Goal: Task Accomplishment & Management: Complete application form

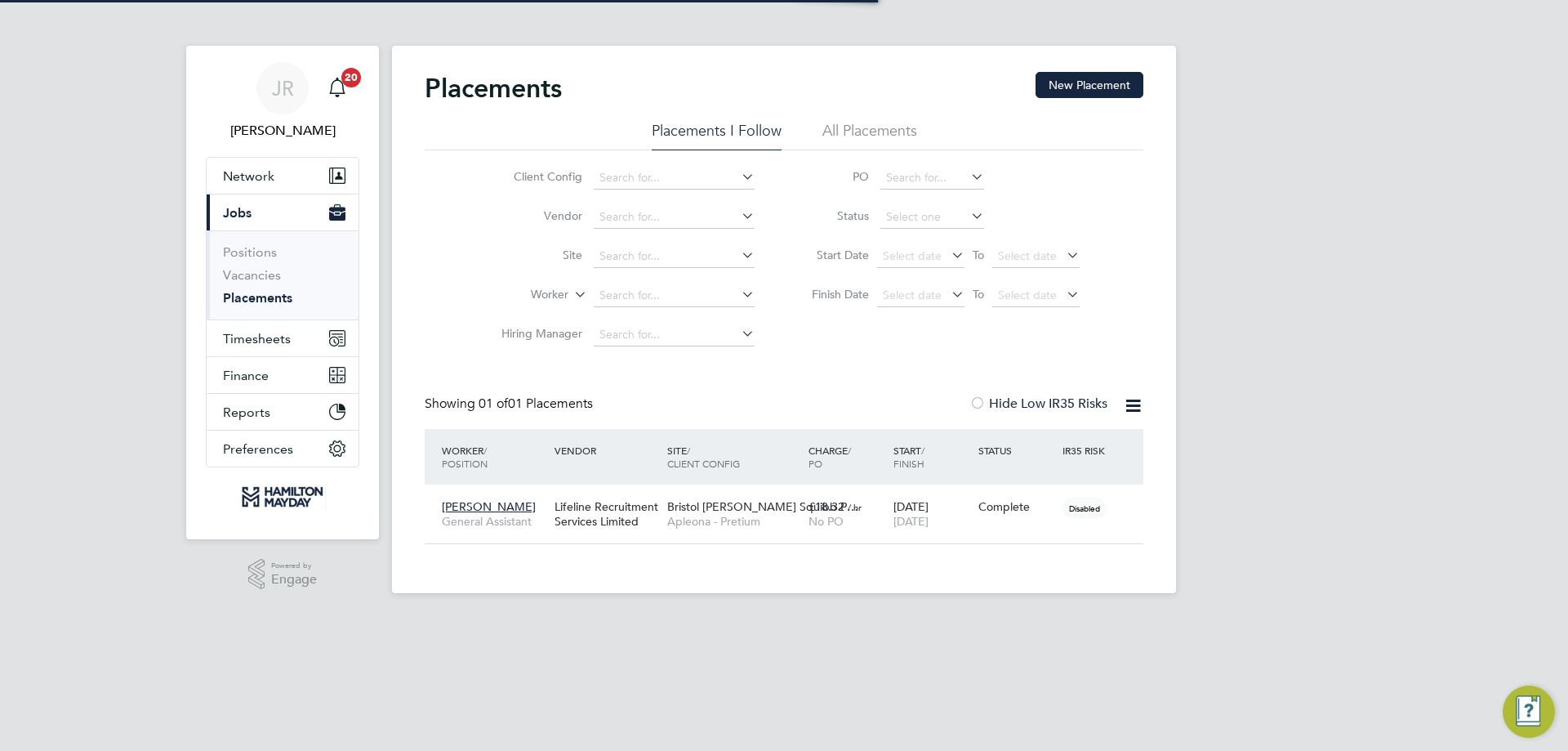
scroll to position [48, 142]
click at [290, 344] on button "Timesheets" at bounding box center [282, 338] width 152 height 36
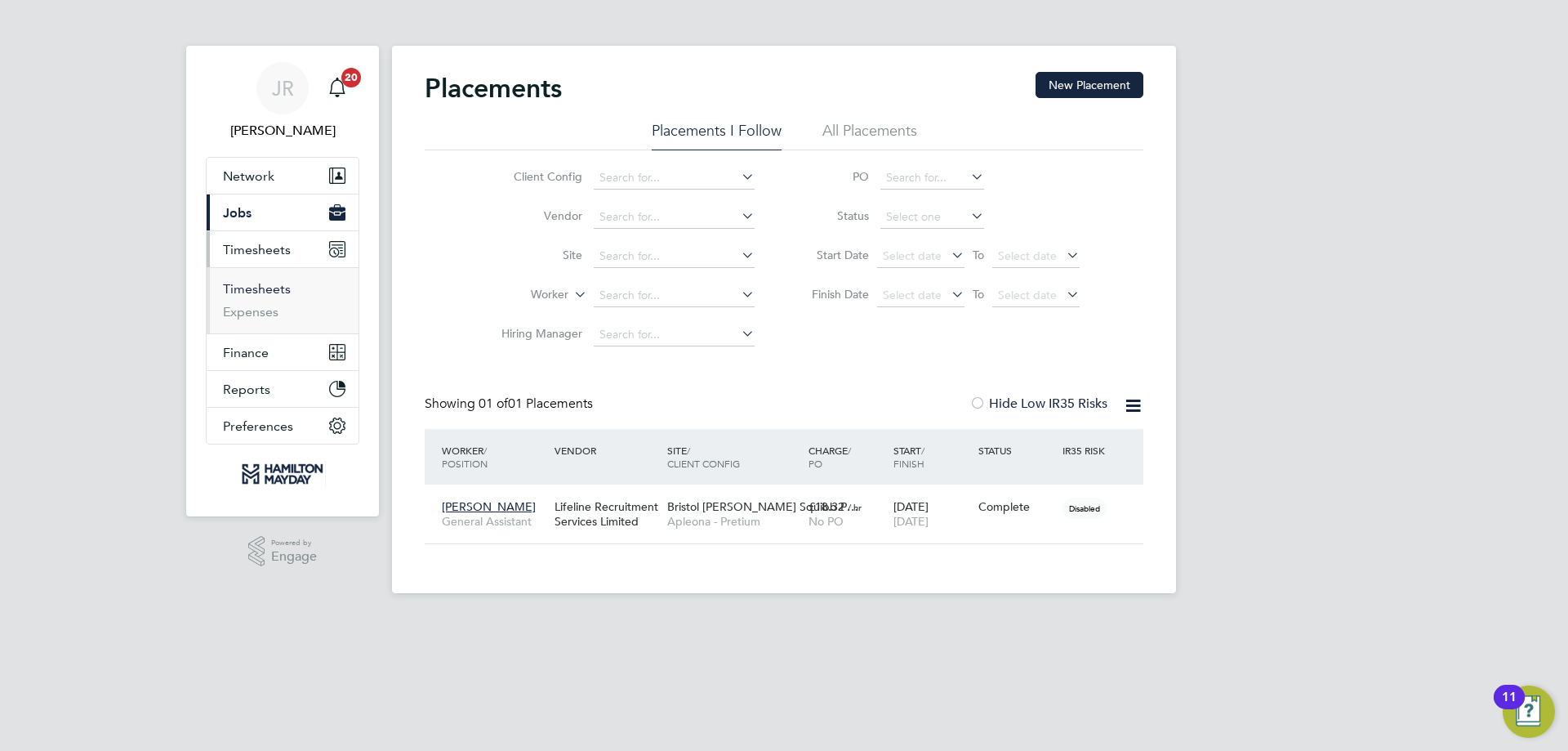
click at [275, 296] on link "Timesheets" at bounding box center [256, 289] width 68 height 15
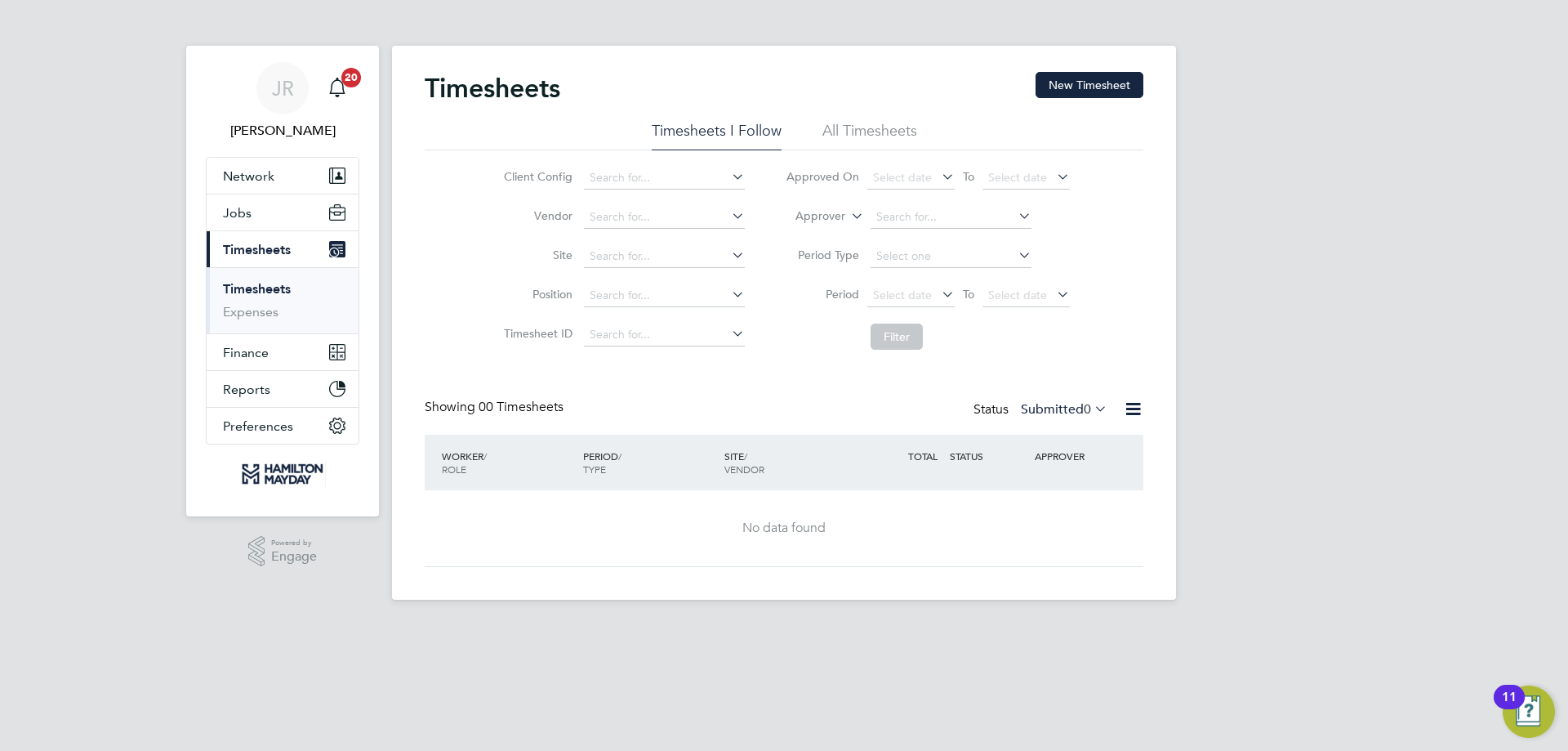
click at [1084, 391] on div "Timesheets New Timesheet Timesheets I Follow All Timesheets Client Config Vendo…" at bounding box center [784, 319] width 719 height 495
click at [1084, 408] on span "0" at bounding box center [1088, 409] width 8 height 16
click at [1088, 503] on li "Approved" at bounding box center [1052, 507] width 75 height 23
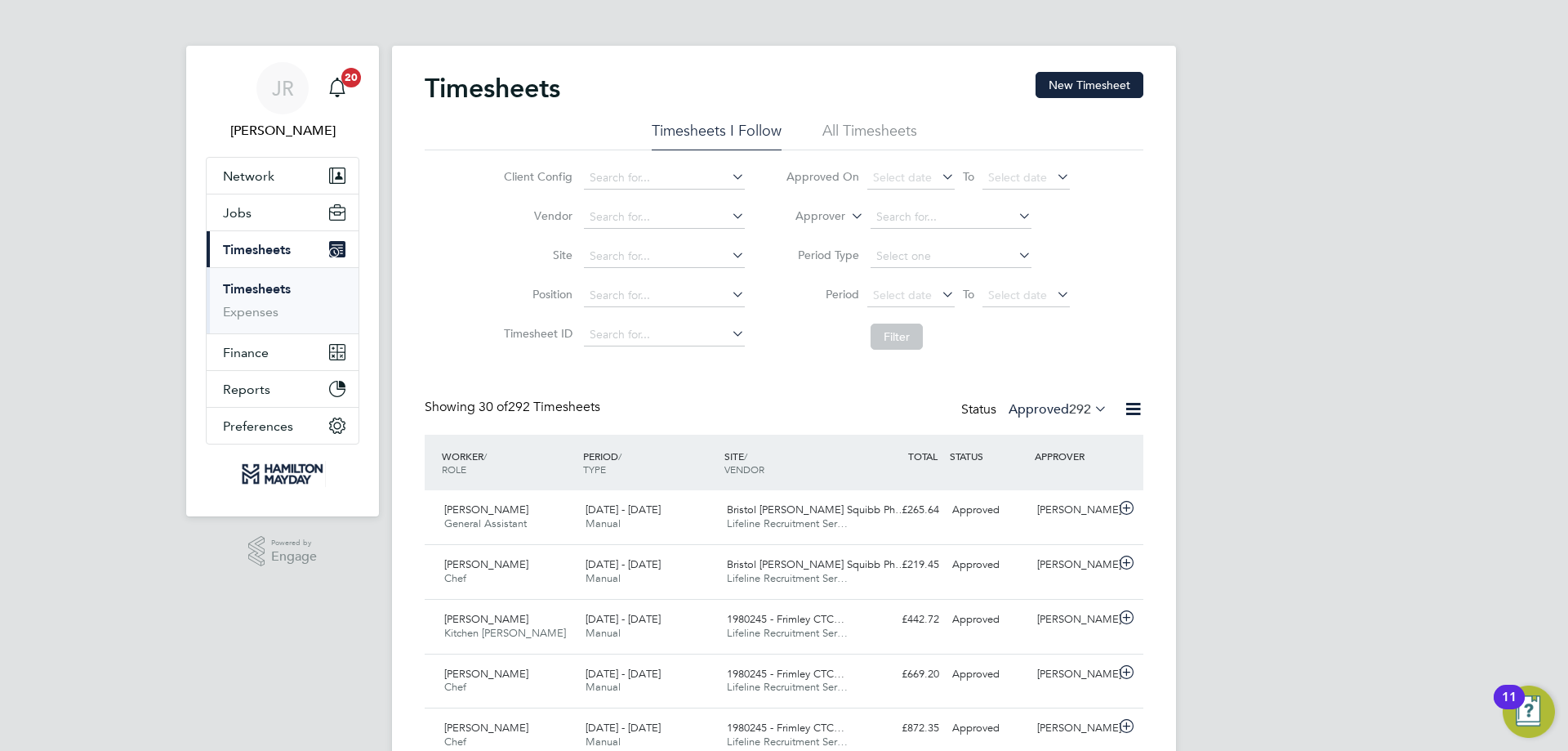
click at [1107, 97] on button "New Timesheet" at bounding box center [1089, 84] width 108 height 26
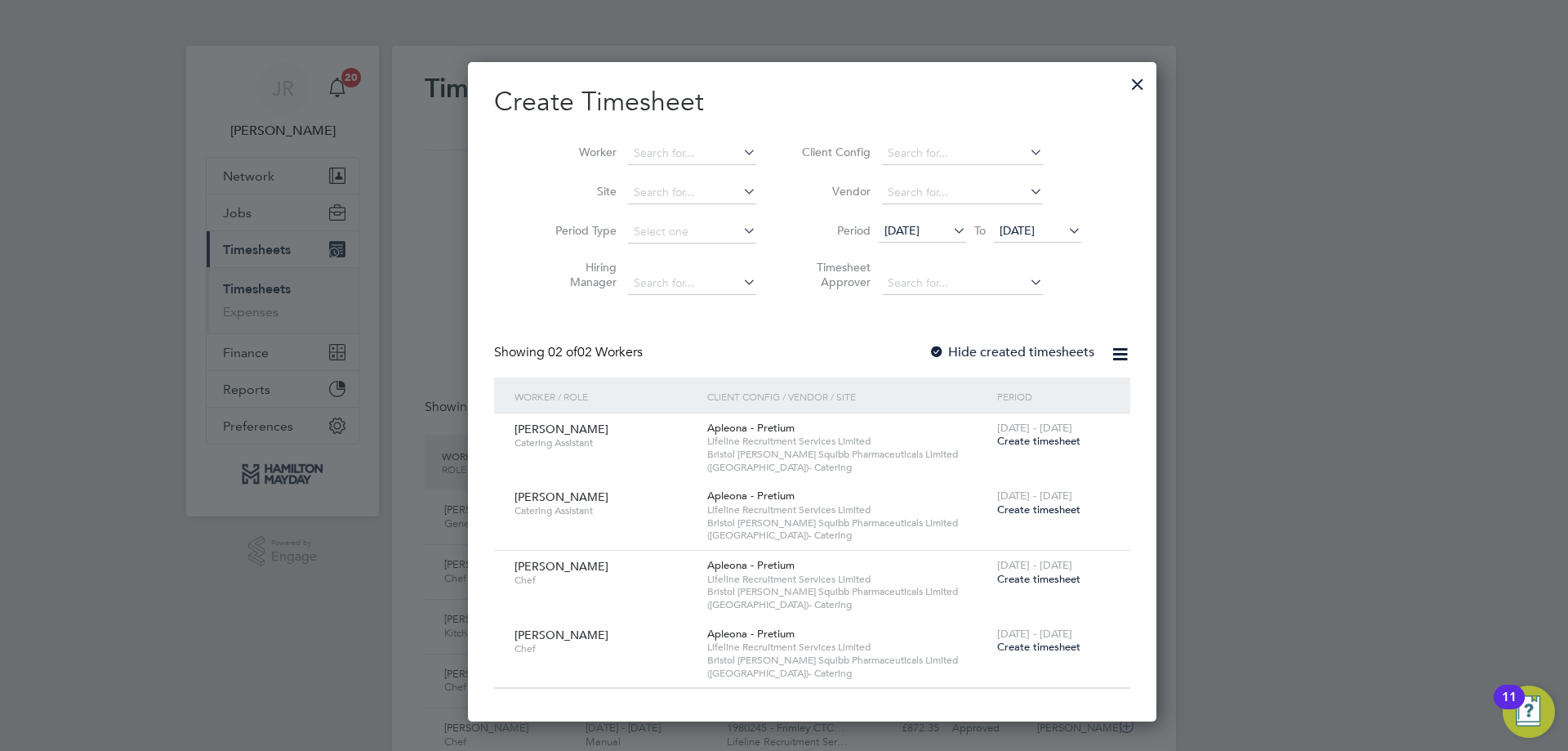
click at [899, 231] on span "29 Jul 2025" at bounding box center [901, 229] width 35 height 14
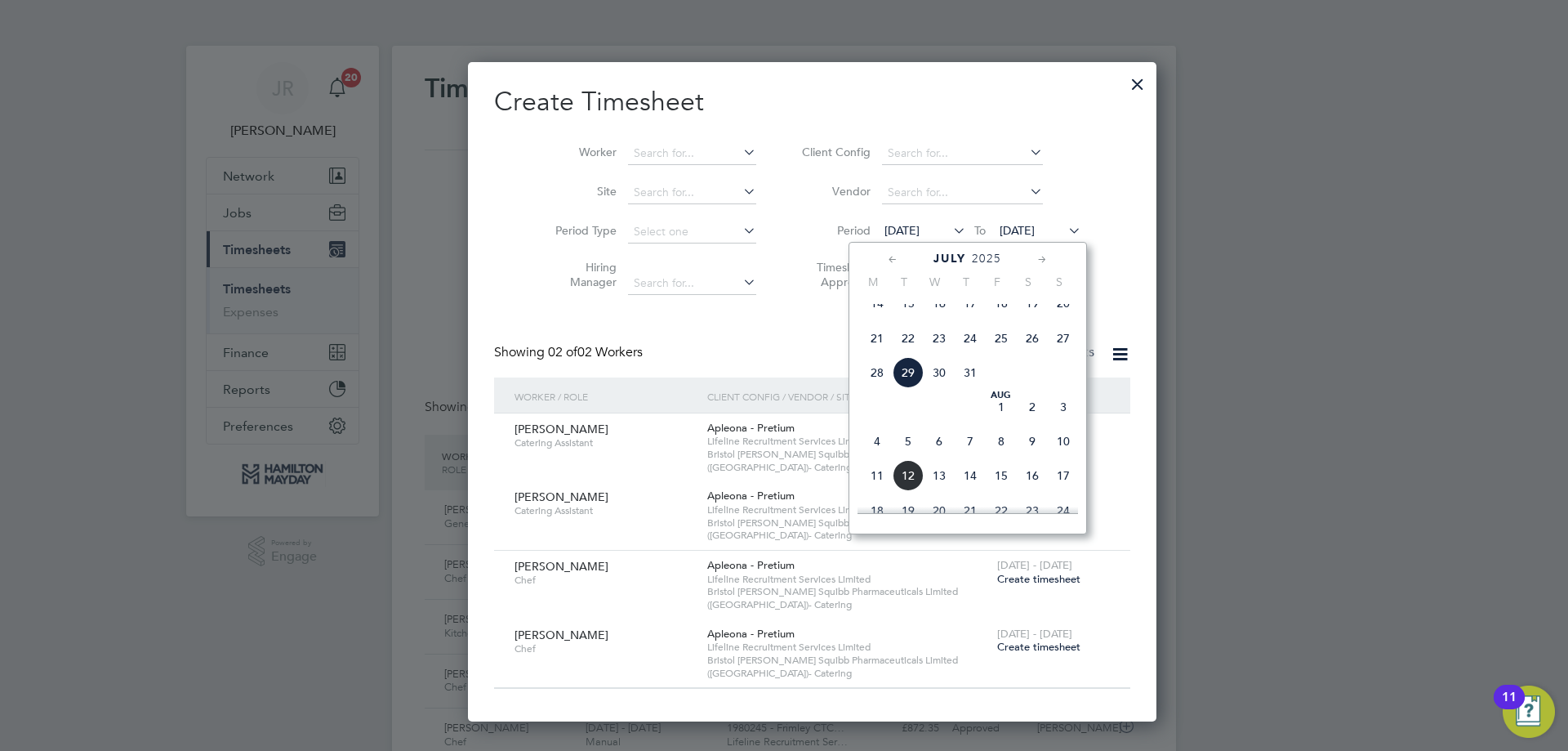
click at [878, 457] on span "4" at bounding box center [877, 441] width 32 height 32
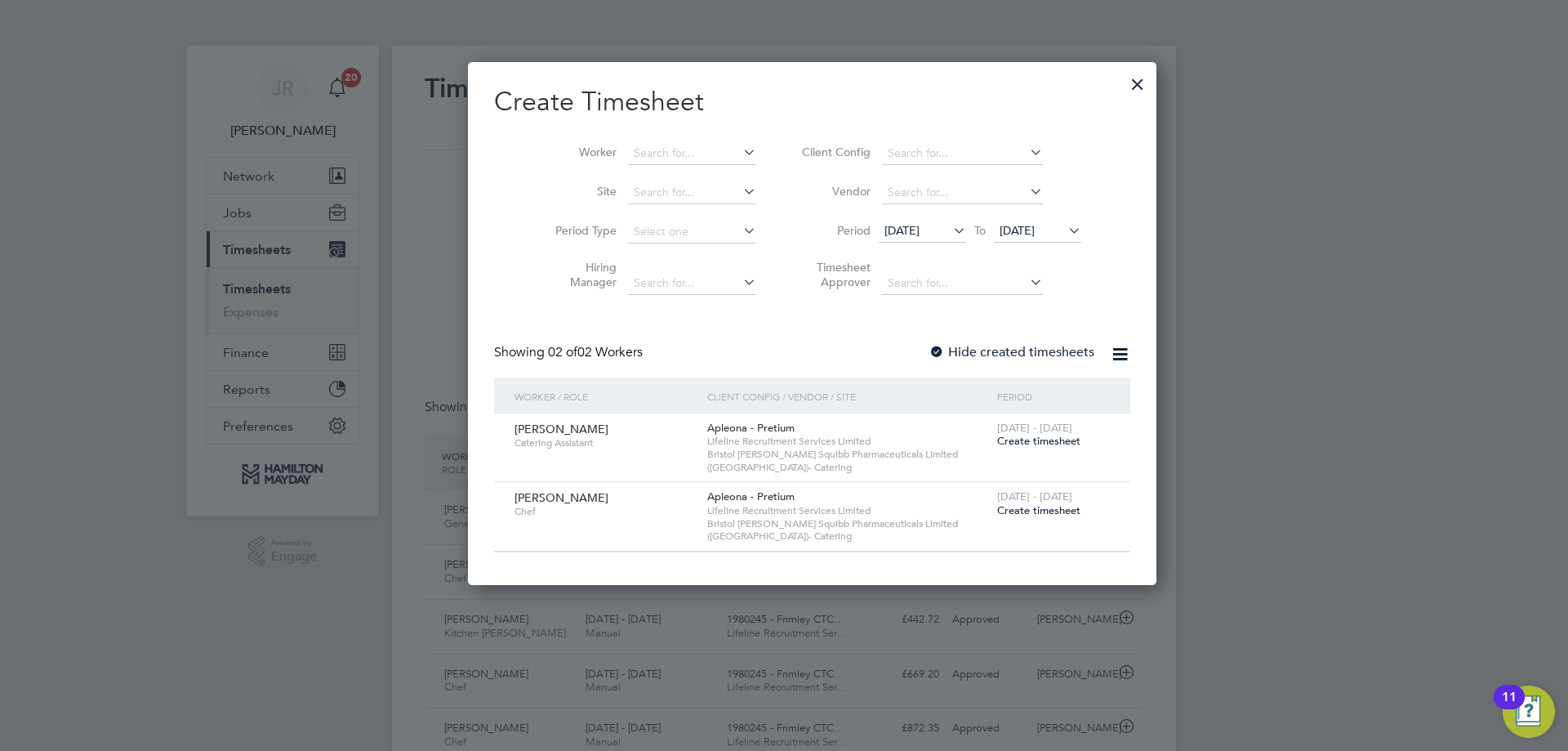
drag, startPoint x: 994, startPoint y: 233, endPoint x: 990, endPoint y: 248, distance: 15.5
click at [1000, 234] on span "05 Aug 2025" at bounding box center [1017, 229] width 35 height 14
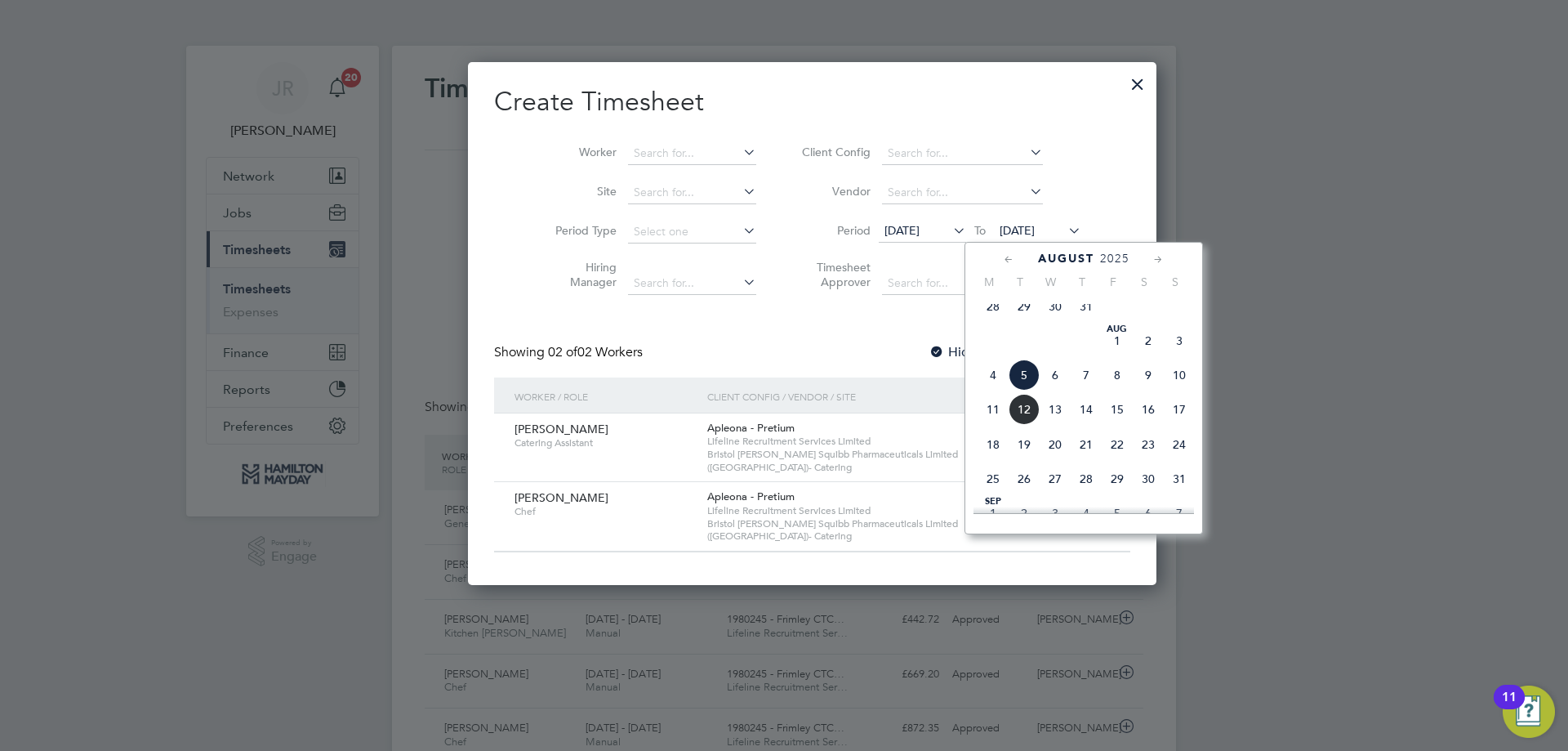
click at [1180, 383] on span "10" at bounding box center [1179, 375] width 32 height 32
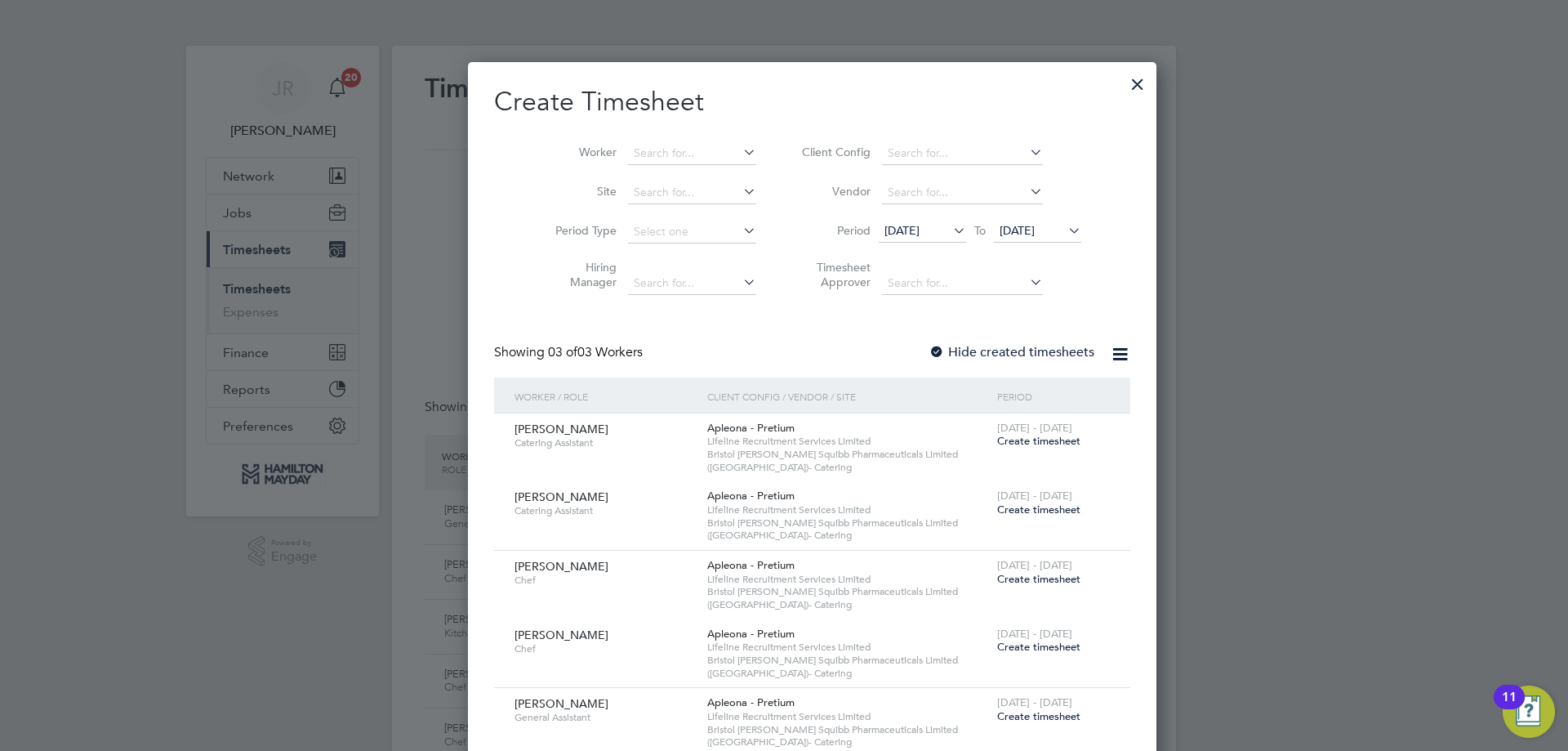
drag, startPoint x: 1081, startPoint y: 81, endPoint x: 1267, endPoint y: 281, distance: 273.1
click at [1123, 82] on div at bounding box center [1137, 79] width 30 height 30
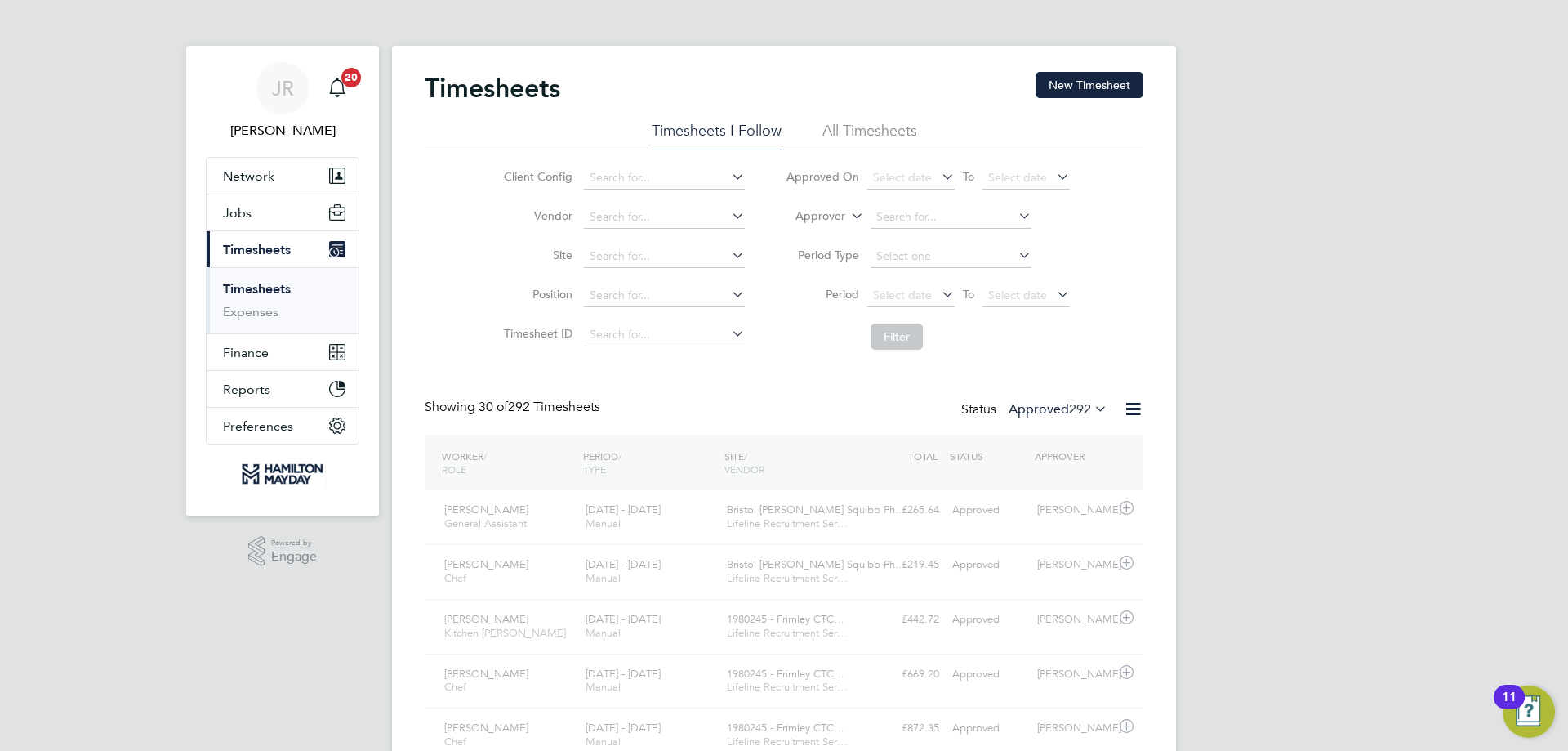
click at [1280, 309] on div at bounding box center [784, 376] width 1568 height 751
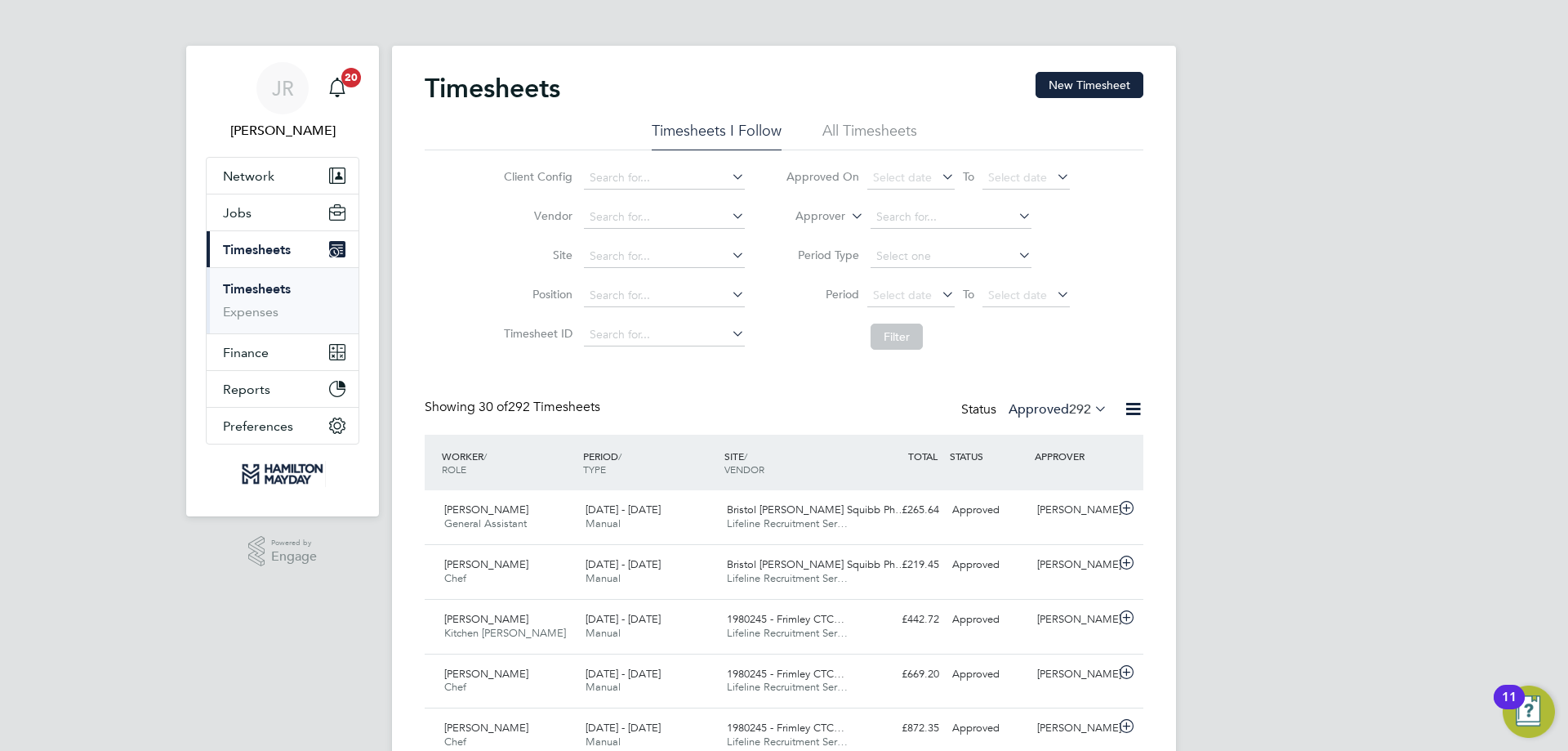
click at [1069, 420] on div "Status Approved 292" at bounding box center [1036, 410] width 150 height 23
click at [1078, 414] on span "292" at bounding box center [1080, 409] width 22 height 16
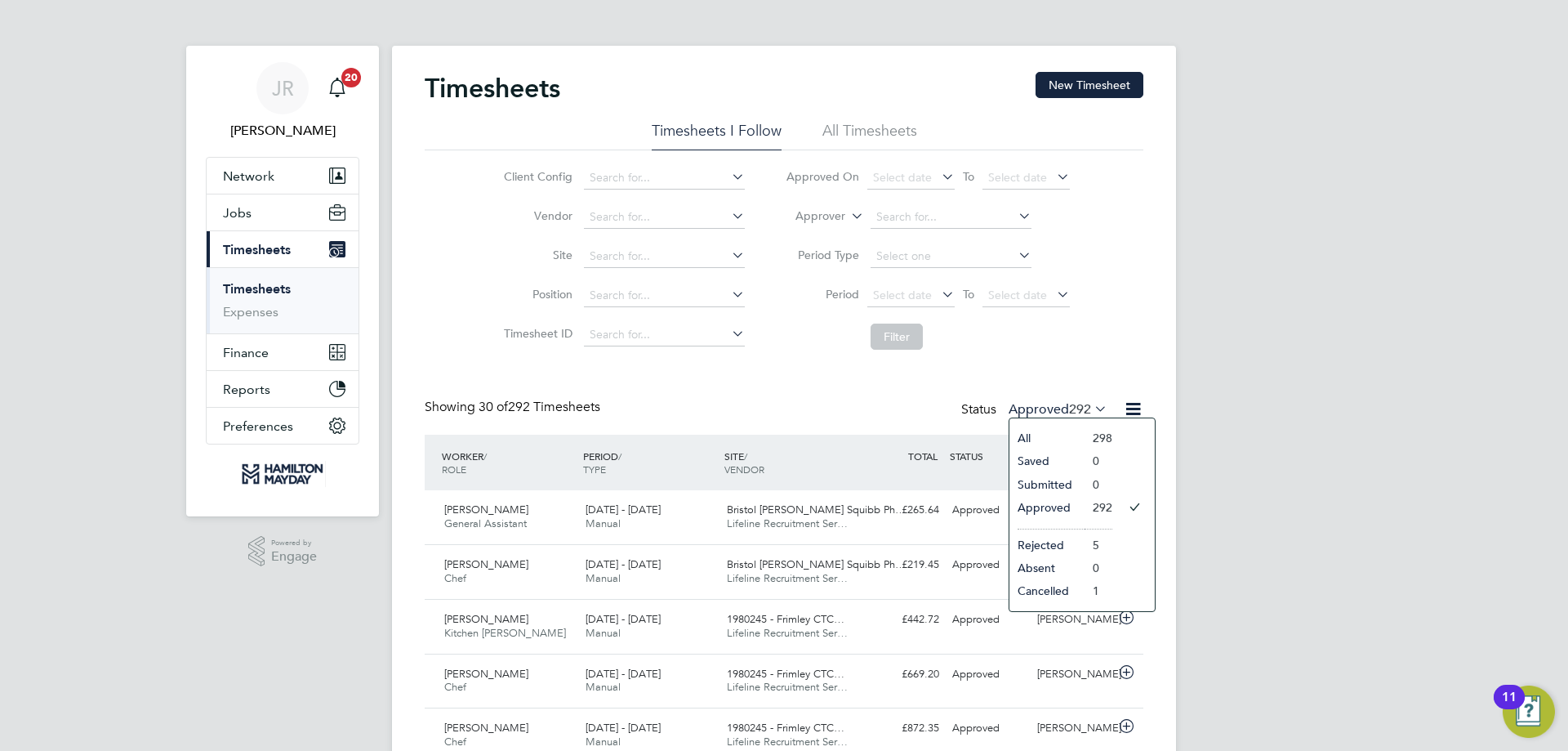
click at [1098, 440] on li "298" at bounding box center [1098, 438] width 28 height 23
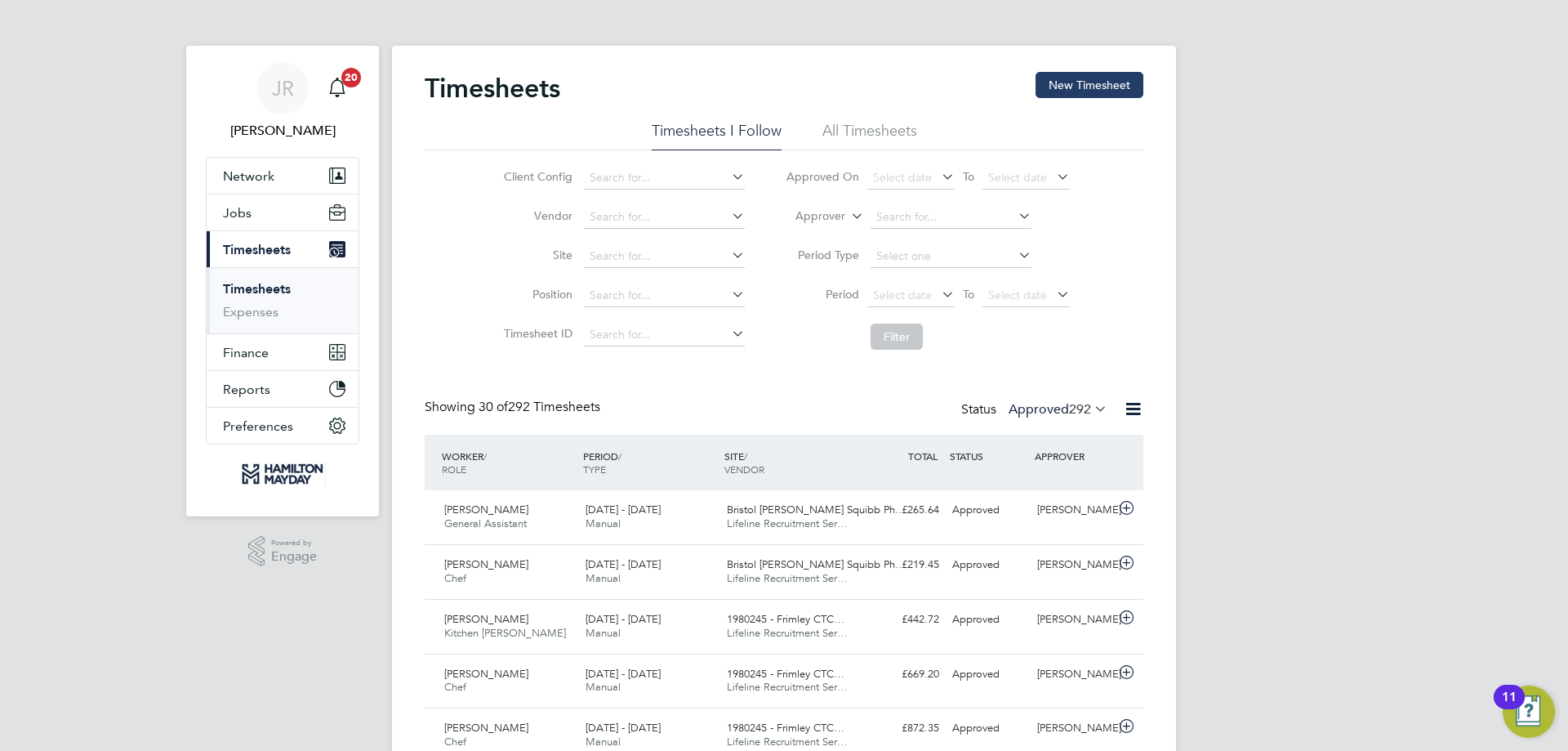
click at [1069, 84] on button "New Timesheet" at bounding box center [1089, 84] width 108 height 26
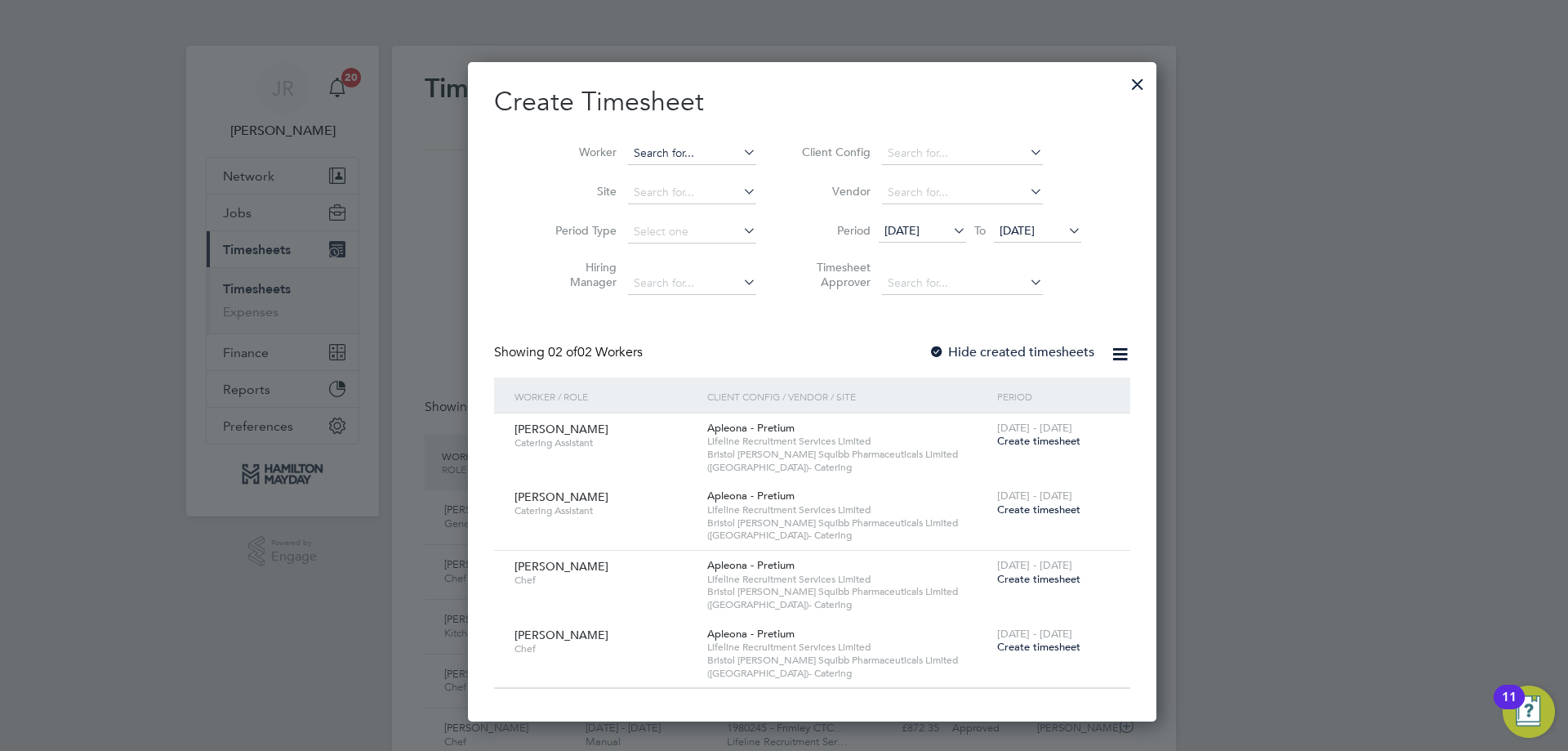
click at [632, 156] on input at bounding box center [692, 154] width 128 height 23
type input "JOSHUA"
click at [1012, 236] on span "05 Aug 2025" at bounding box center [1017, 229] width 35 height 14
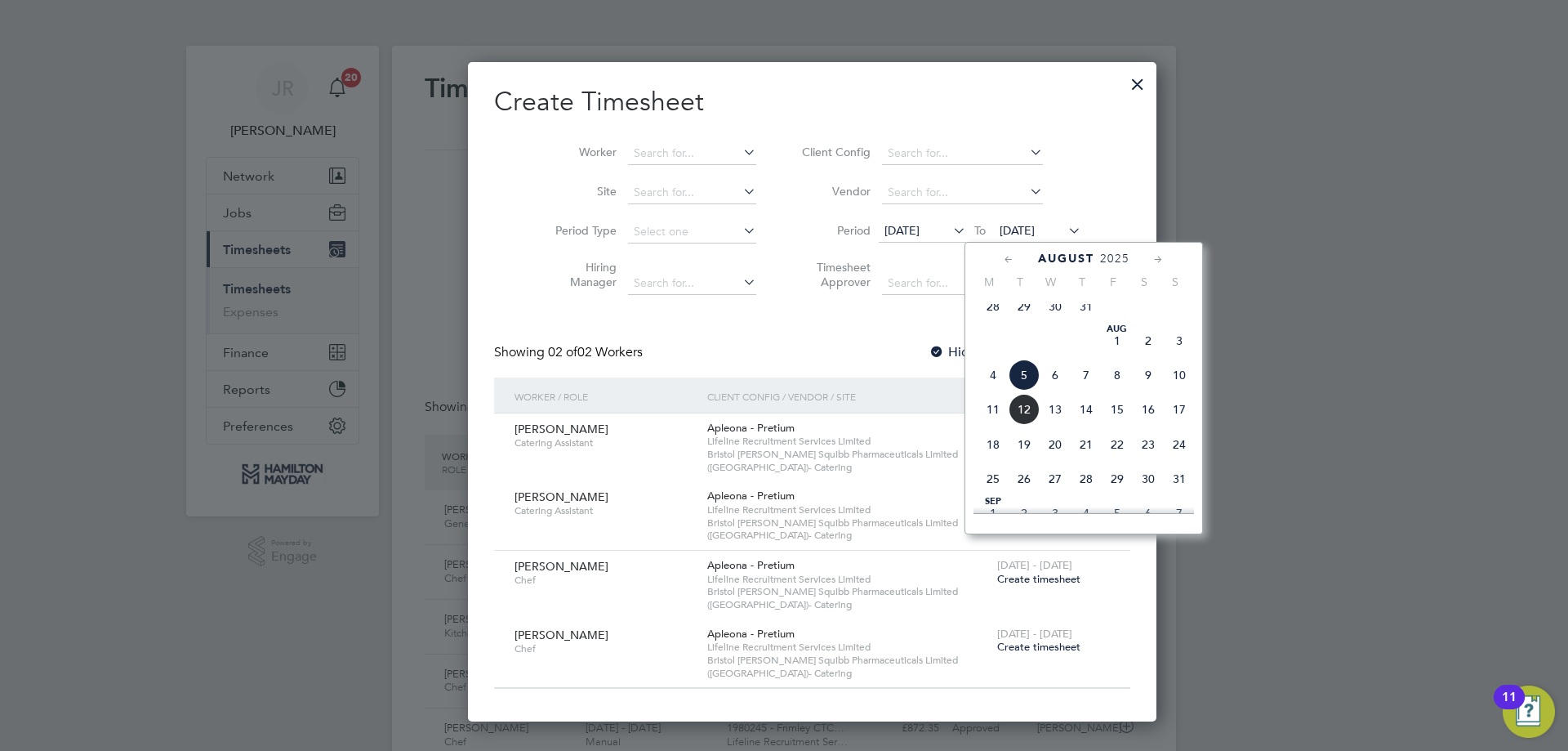
click at [1182, 425] on span "17" at bounding box center [1179, 409] width 32 height 32
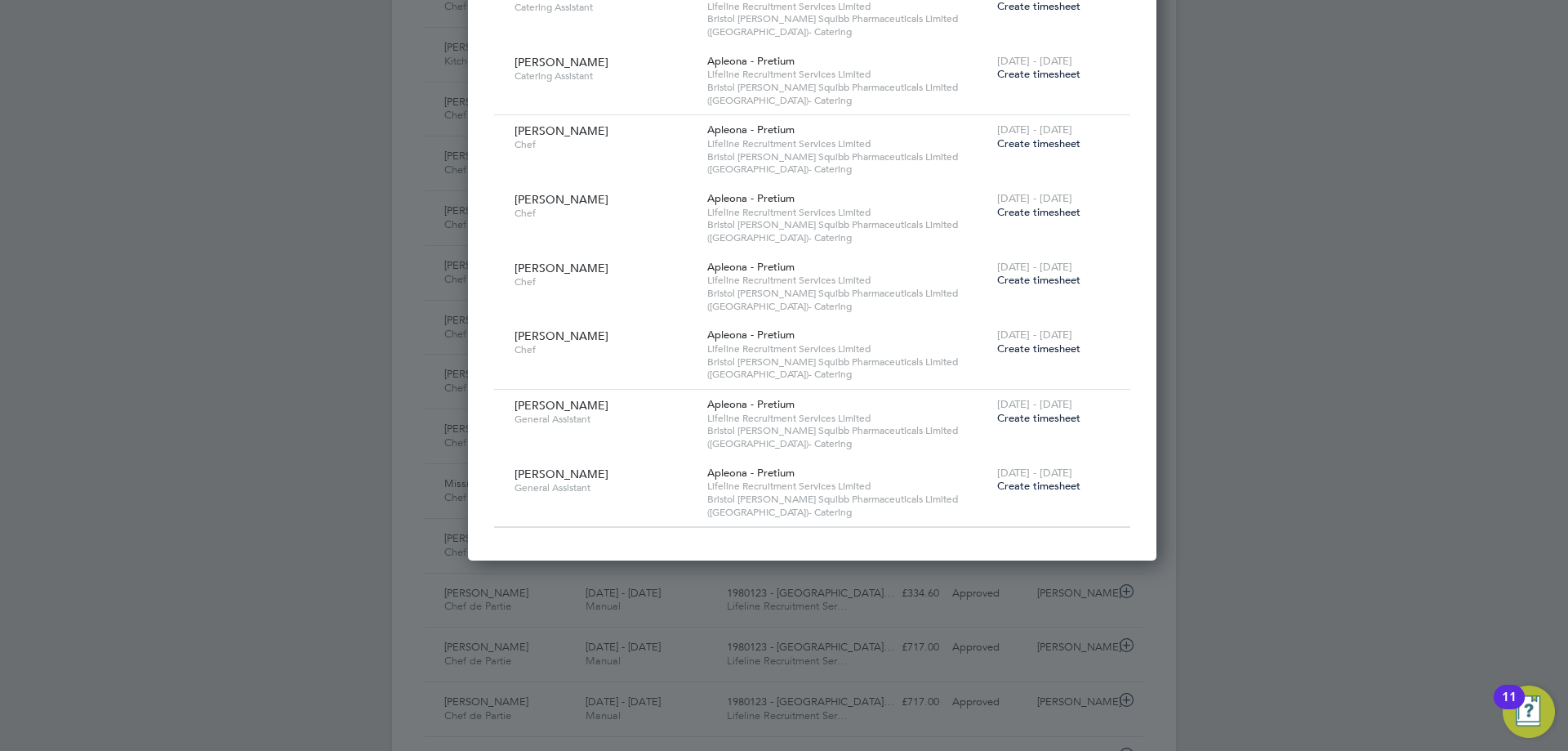
click at [1332, 424] on div at bounding box center [784, 376] width 1568 height 751
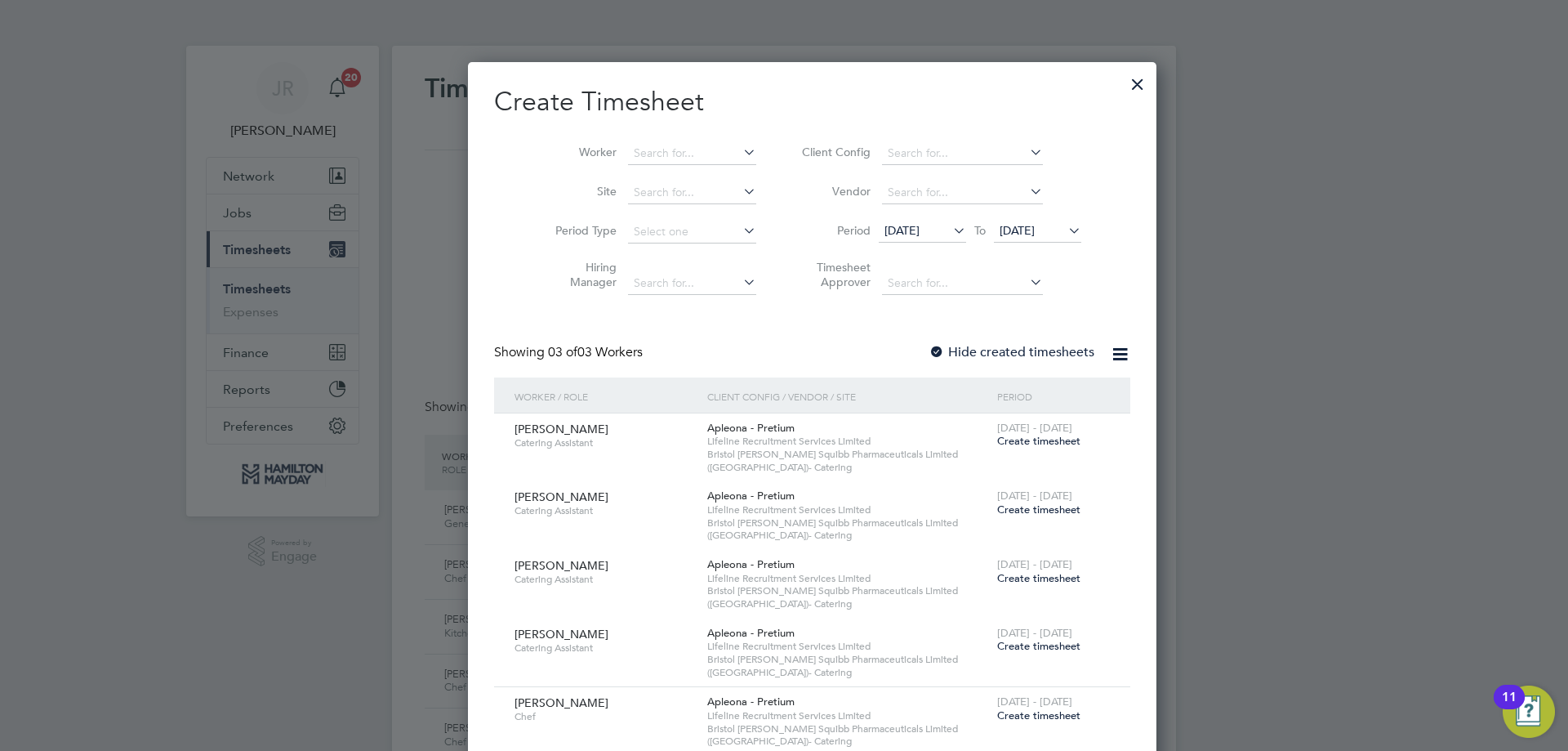
click at [1123, 72] on div at bounding box center [1137, 79] width 30 height 30
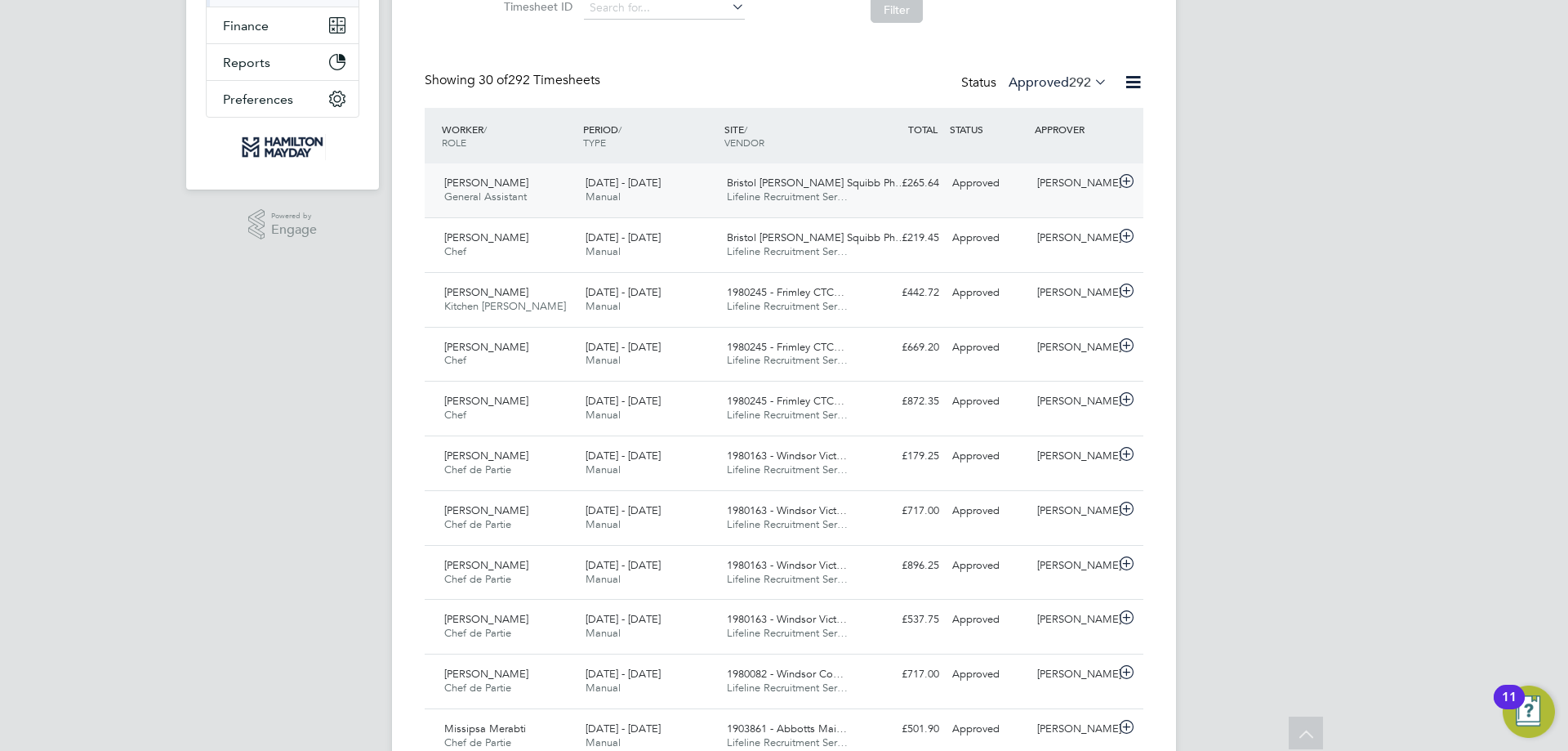
click at [784, 192] on span "Lifeline Recruitment Ser…" at bounding box center [787, 196] width 121 height 14
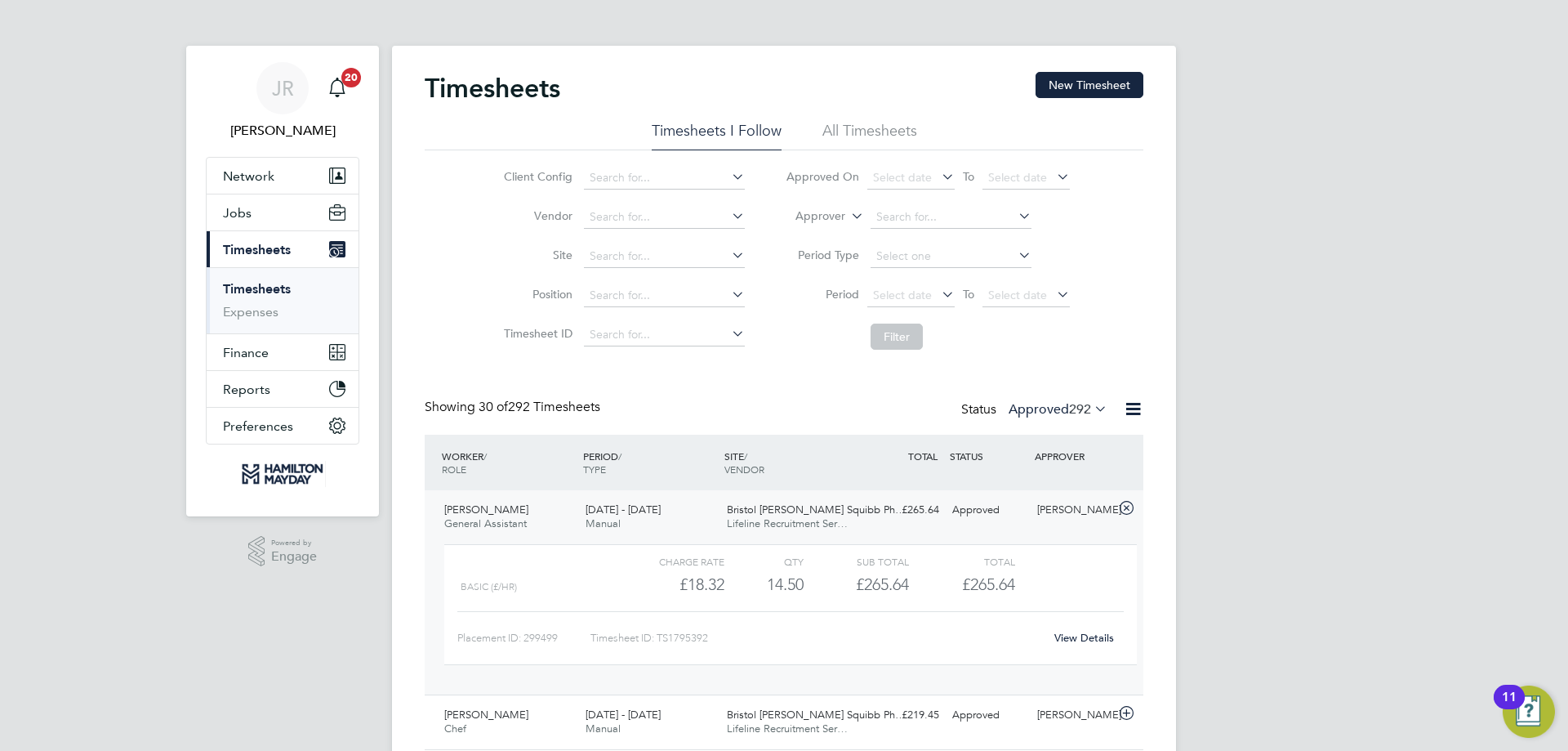
scroll to position [82, 0]
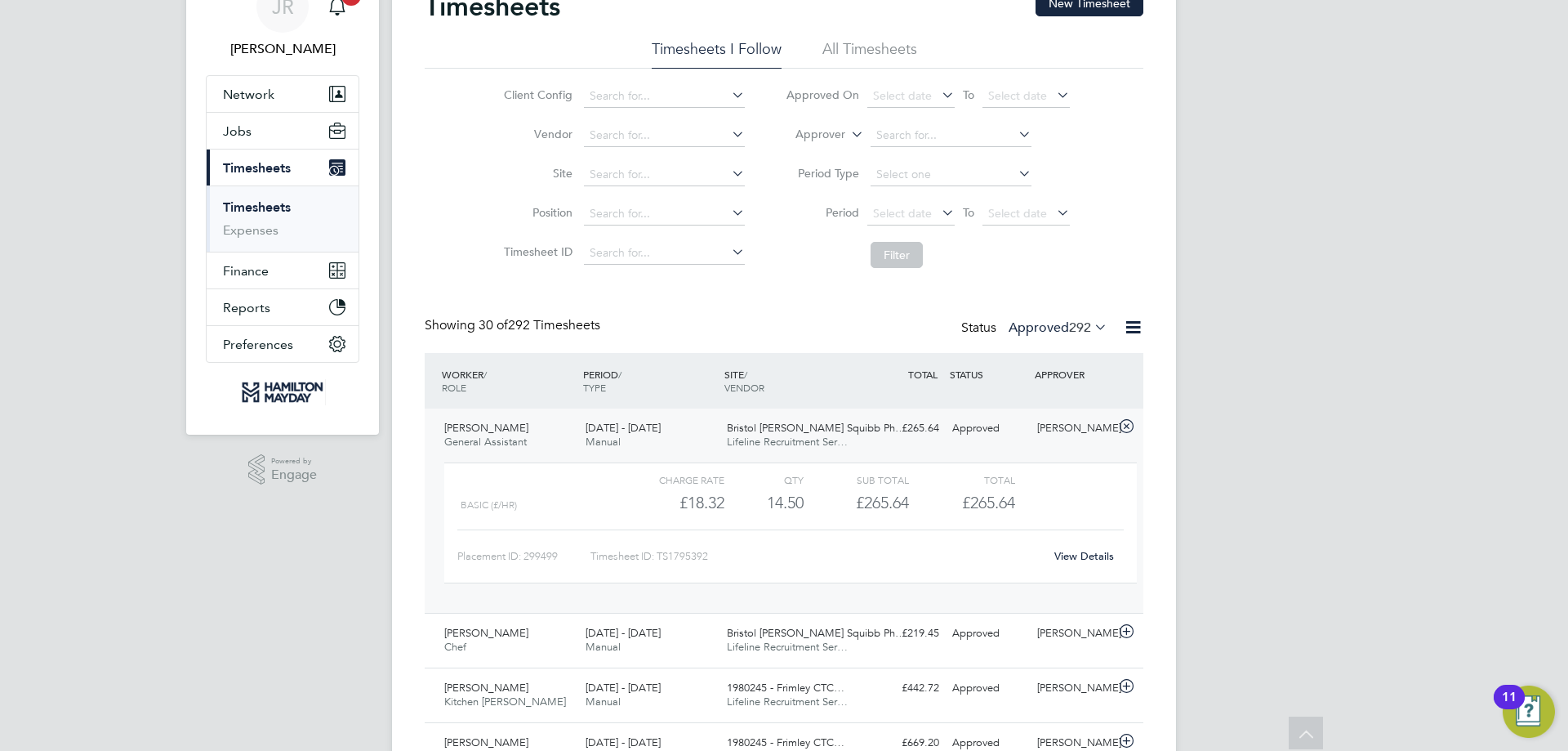
click at [1049, 330] on label "Approved 292" at bounding box center [1057, 327] width 98 height 16
click at [1069, 464] on li "Rejected" at bounding box center [1047, 463] width 75 height 23
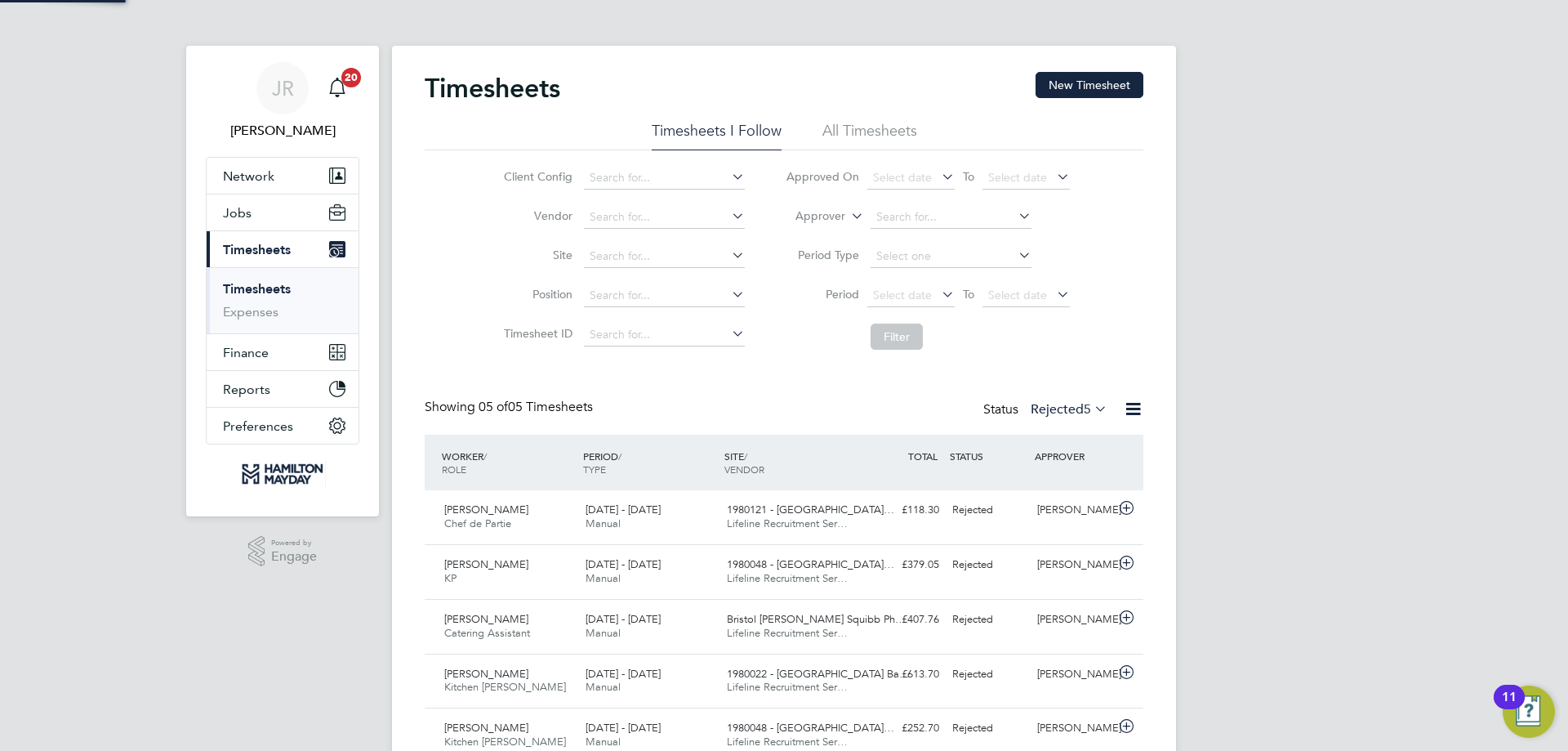
scroll to position [9, 9]
click at [1070, 413] on label "Rejected 5" at bounding box center [1069, 409] width 76 height 16
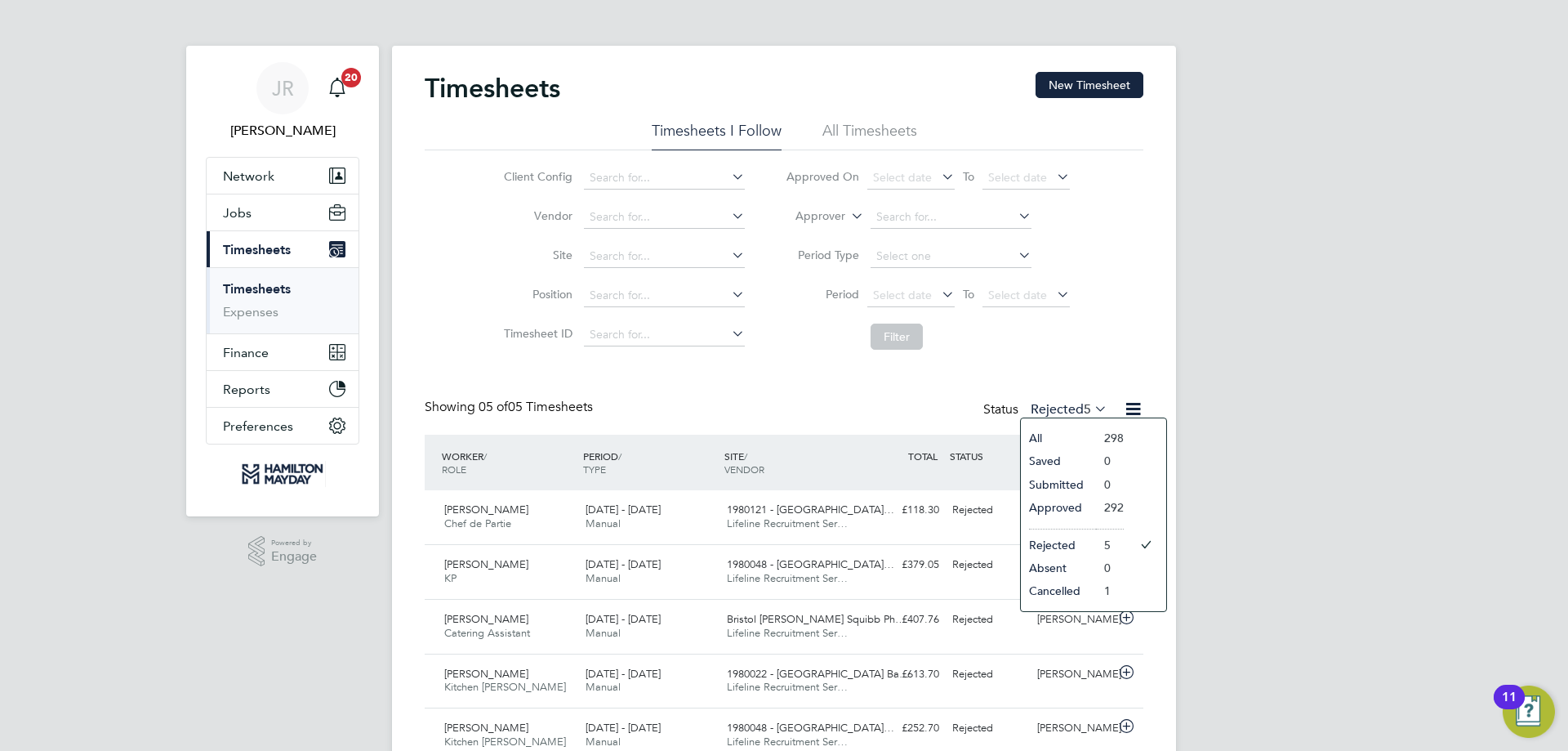
click at [1071, 505] on li "Approved" at bounding box center [1058, 507] width 75 height 23
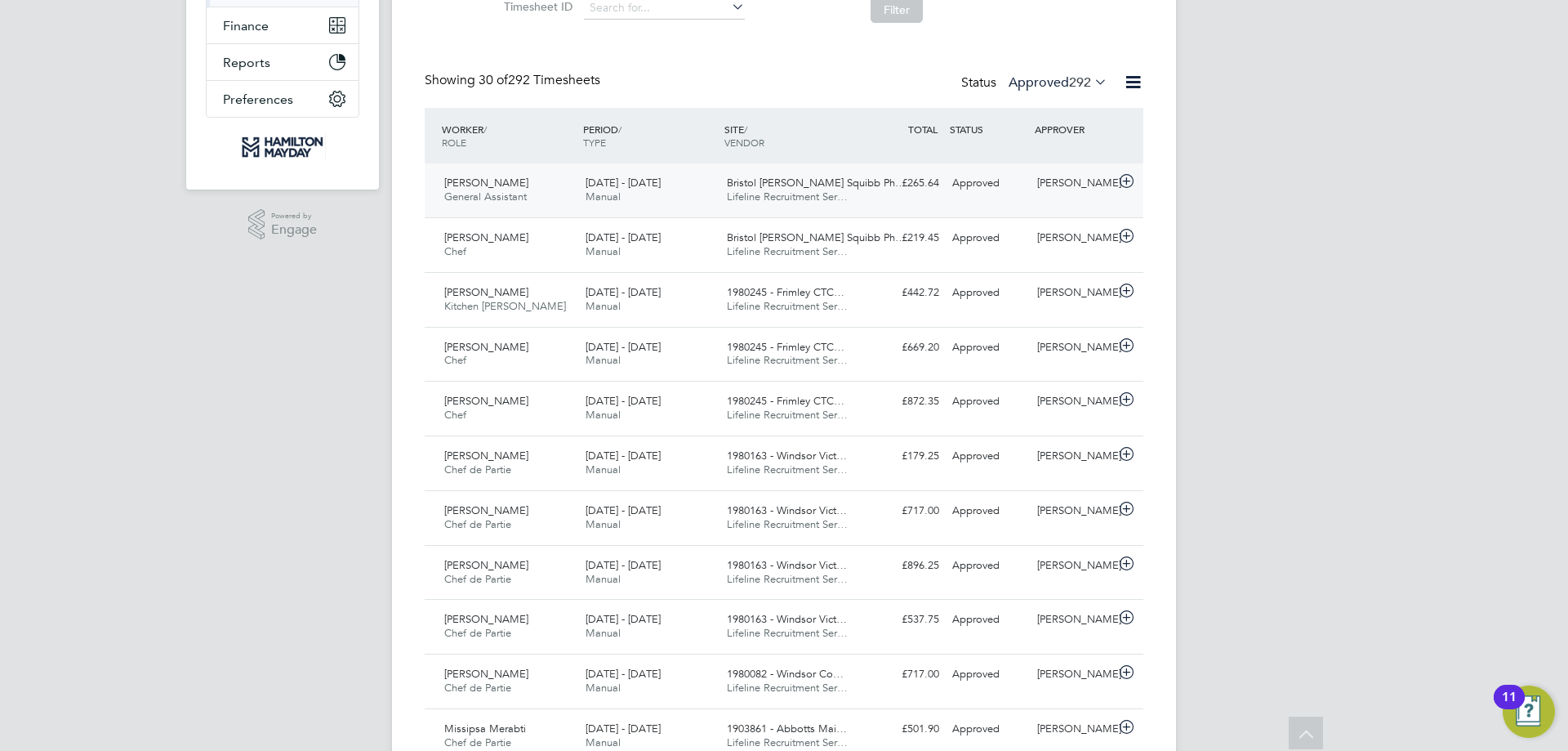
click at [635, 178] on span "26 Jul - 1 Aug 2025" at bounding box center [623, 182] width 75 height 14
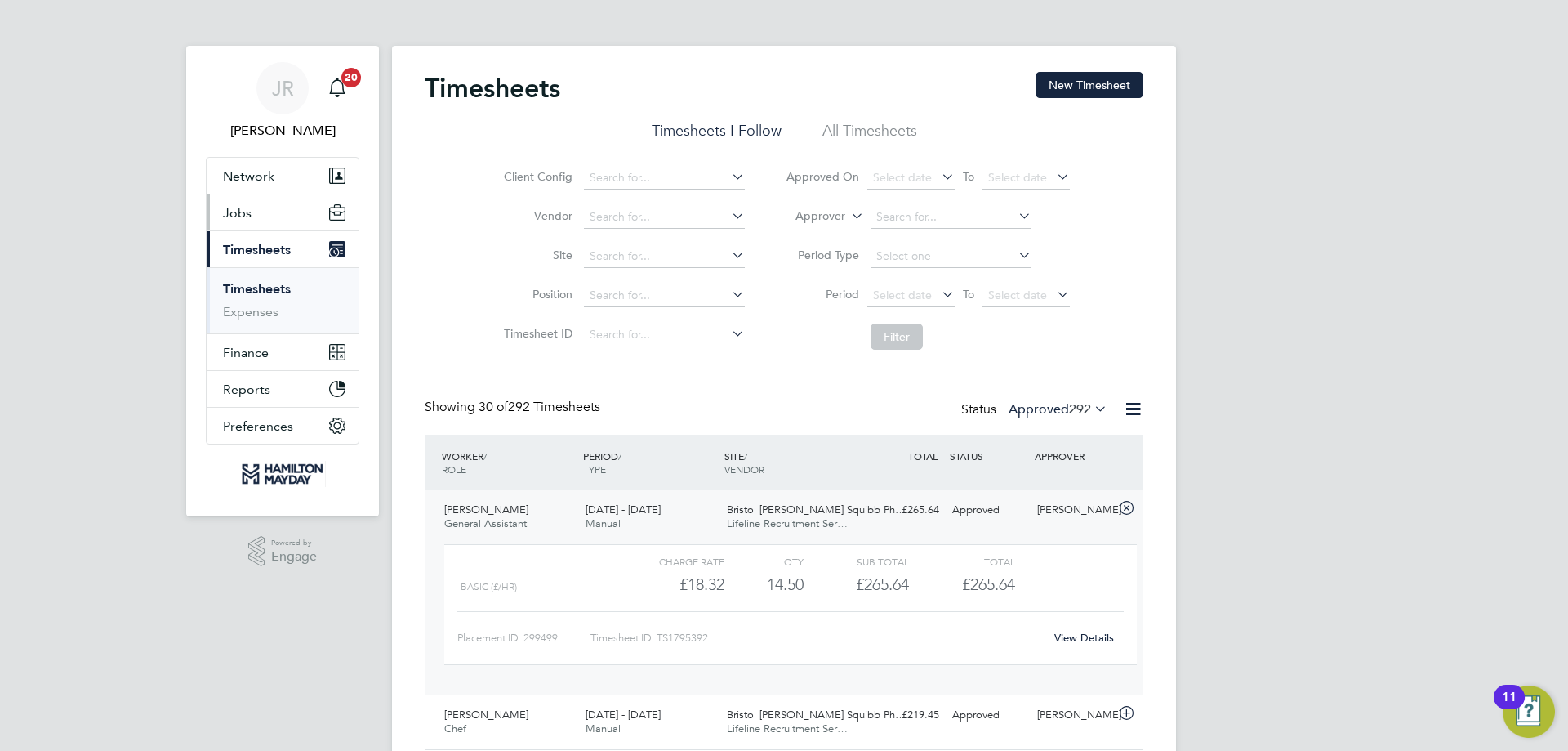
click at [257, 212] on button "Jobs" at bounding box center [282, 213] width 152 height 36
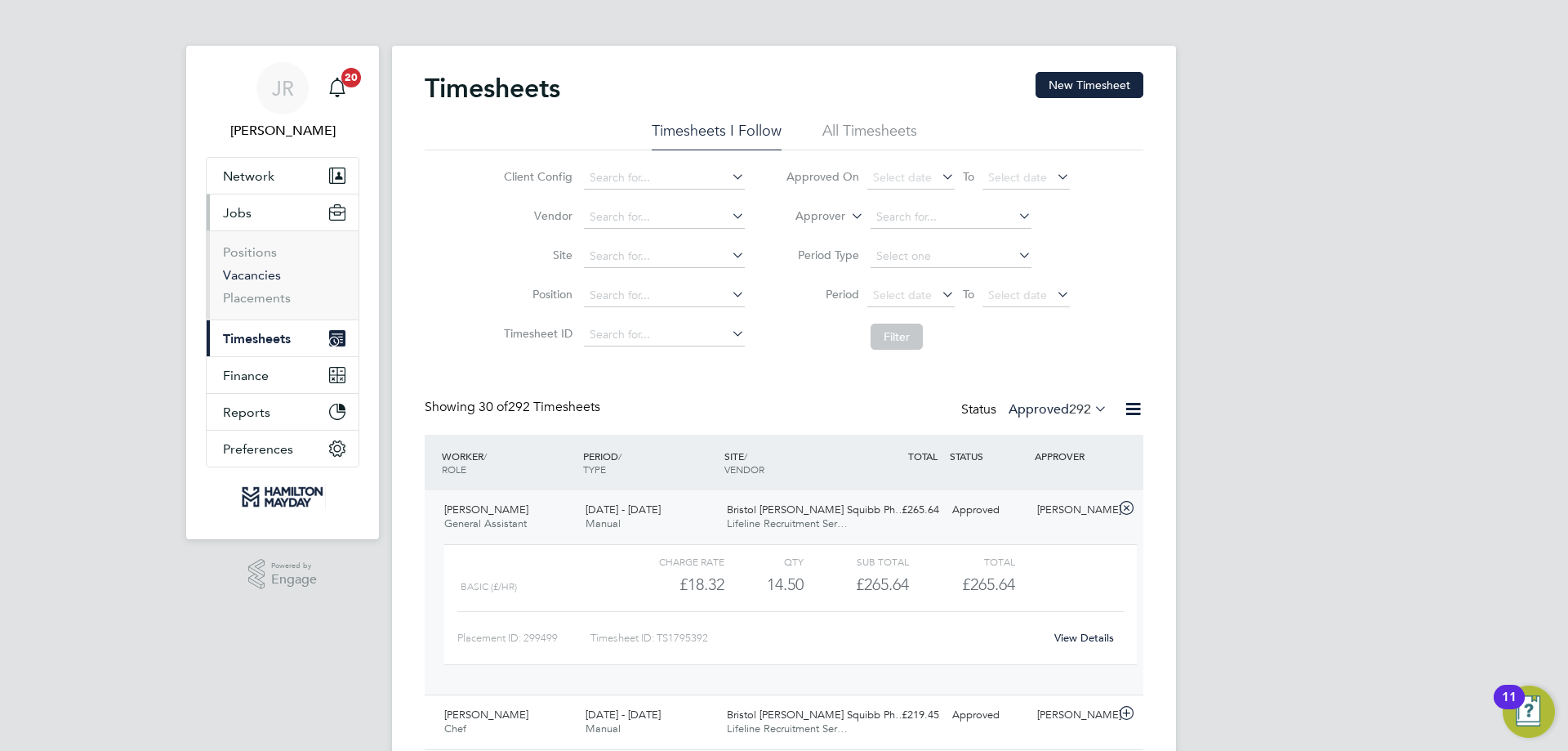
click at [249, 280] on link "Vacancies" at bounding box center [251, 275] width 58 height 15
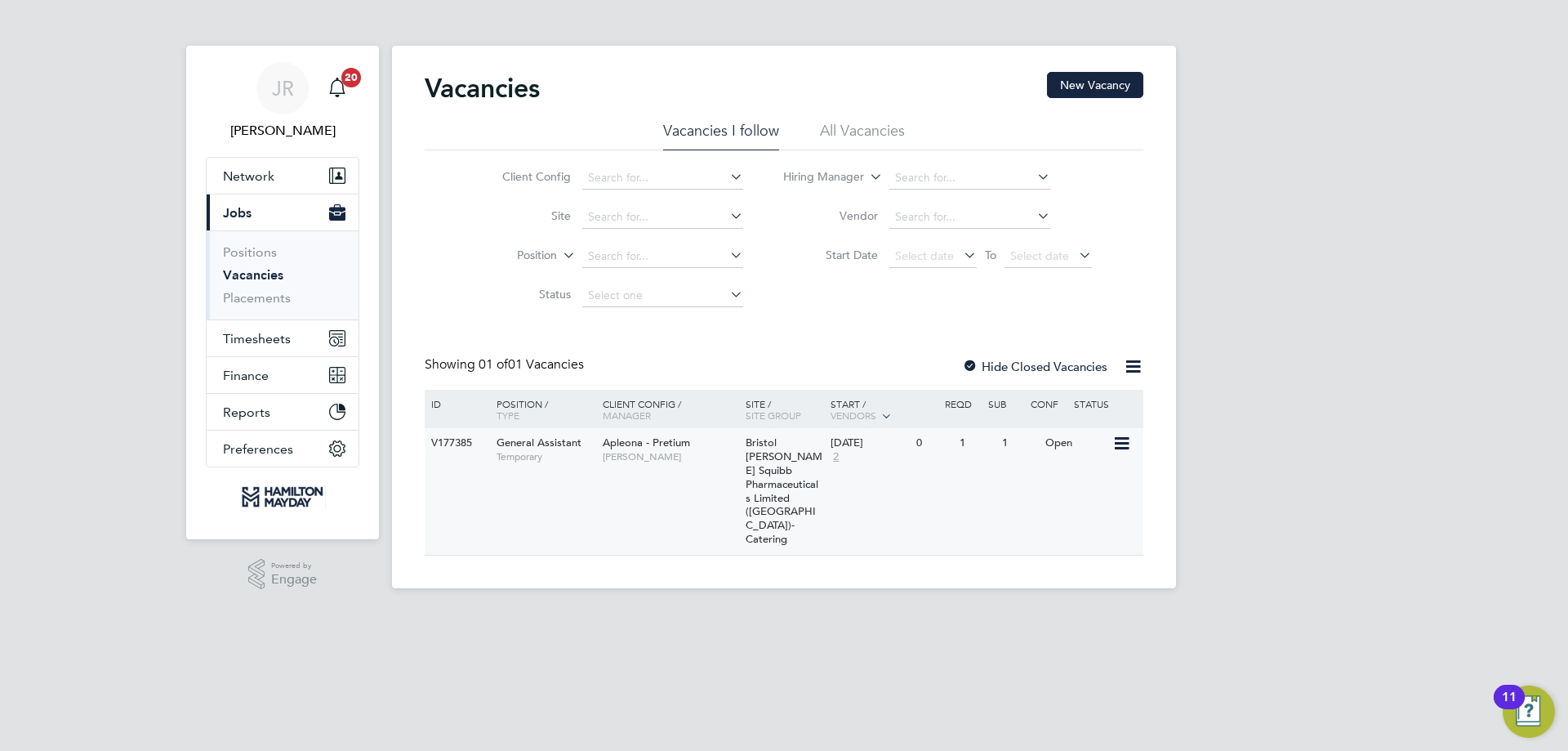
click at [906, 483] on div "V177385 General Assistant Temporary Apleona - Pretium Matthew Lee Bristol Myers…" at bounding box center [784, 491] width 719 height 127
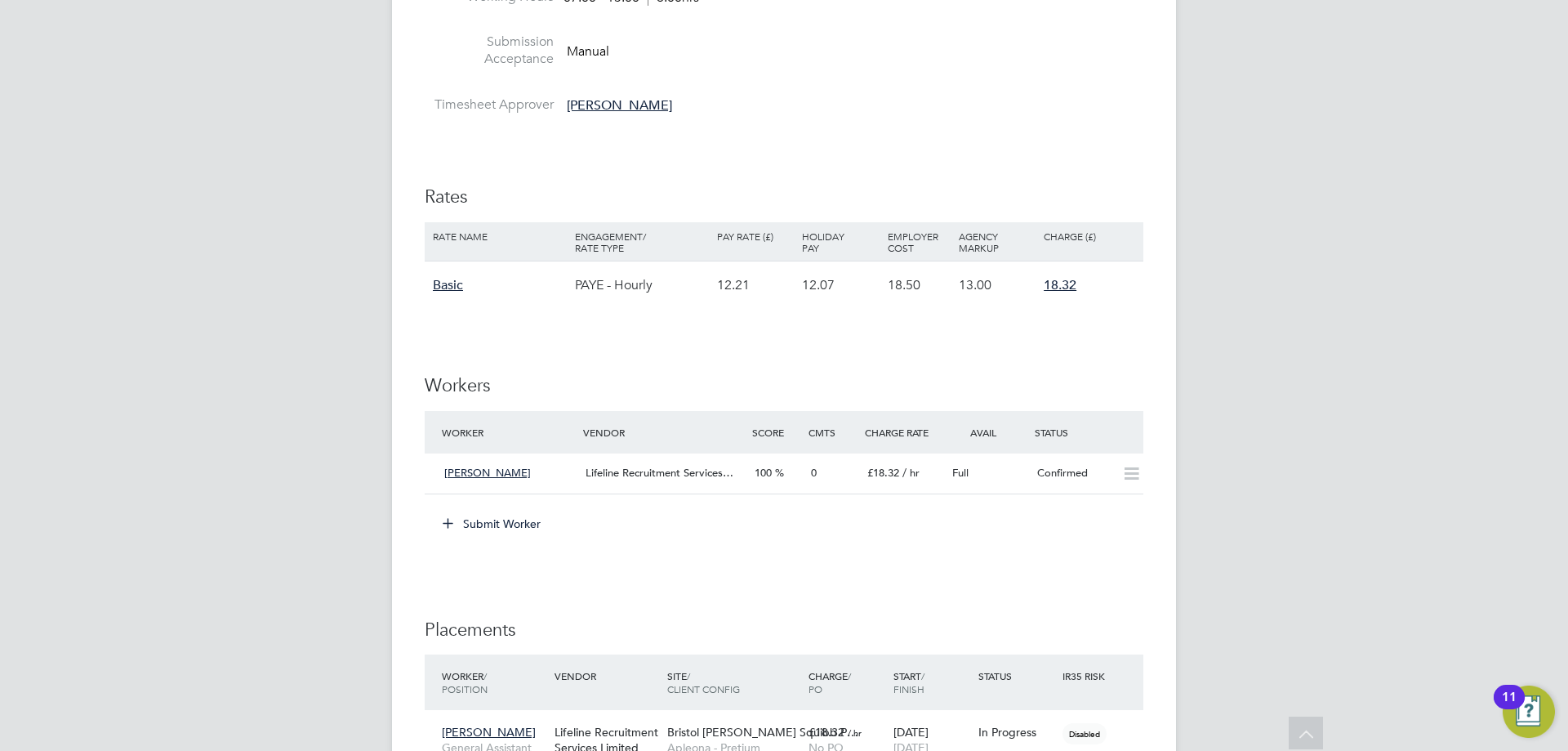
scroll to position [1144, 0]
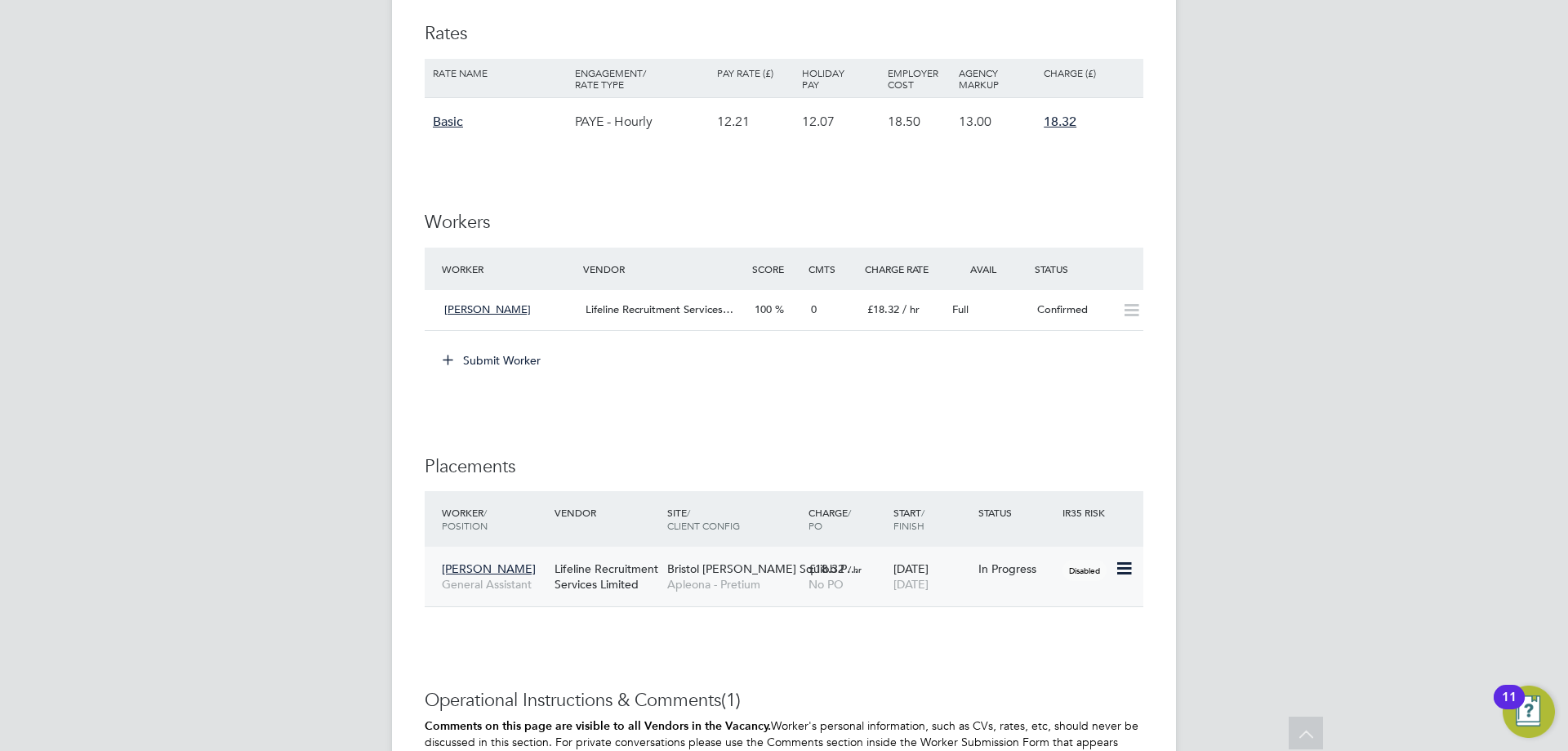
click at [881, 590] on div "No PO" at bounding box center [847, 584] width 76 height 14
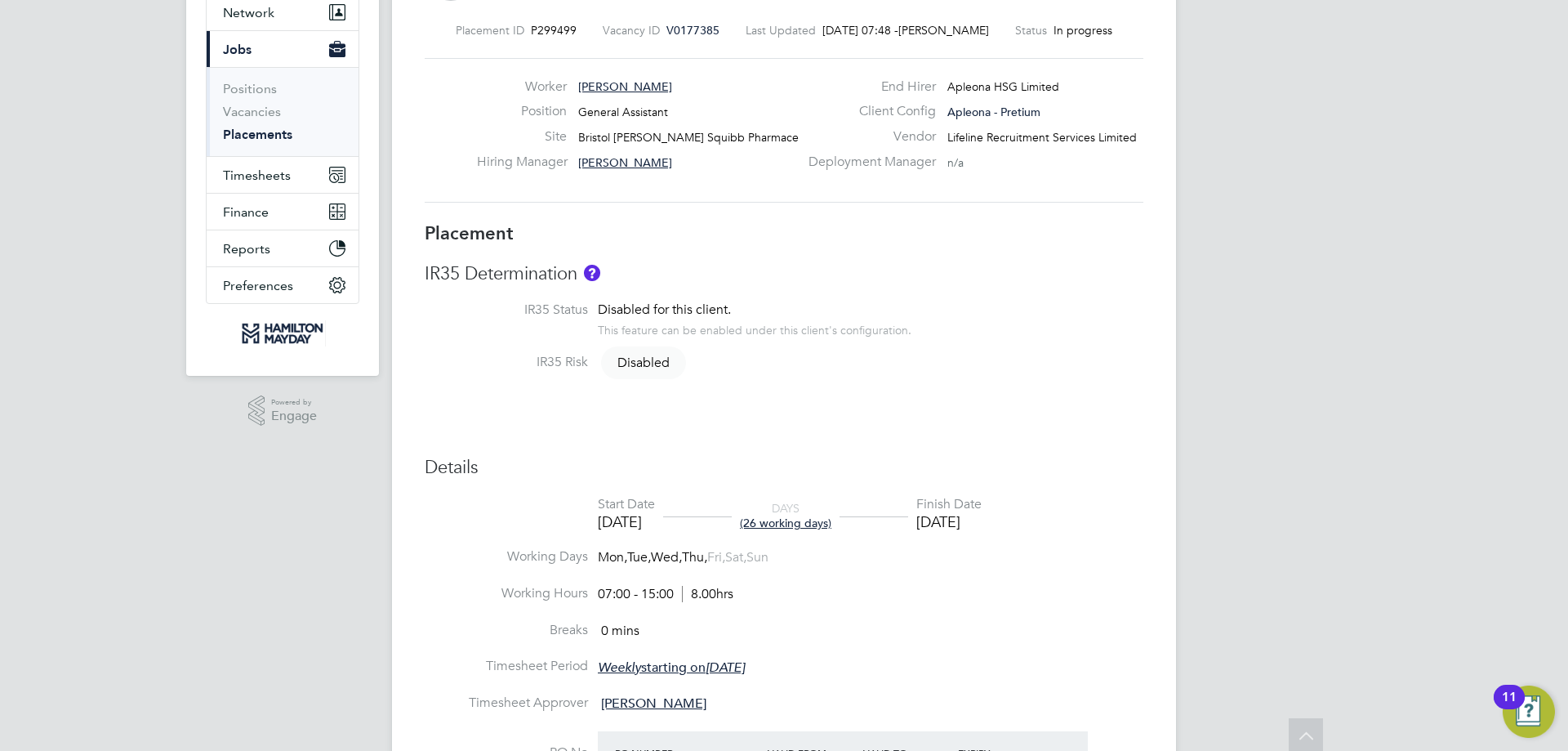
scroll to position [82, 0]
